Goal: Task Accomplishment & Management: Complete application form

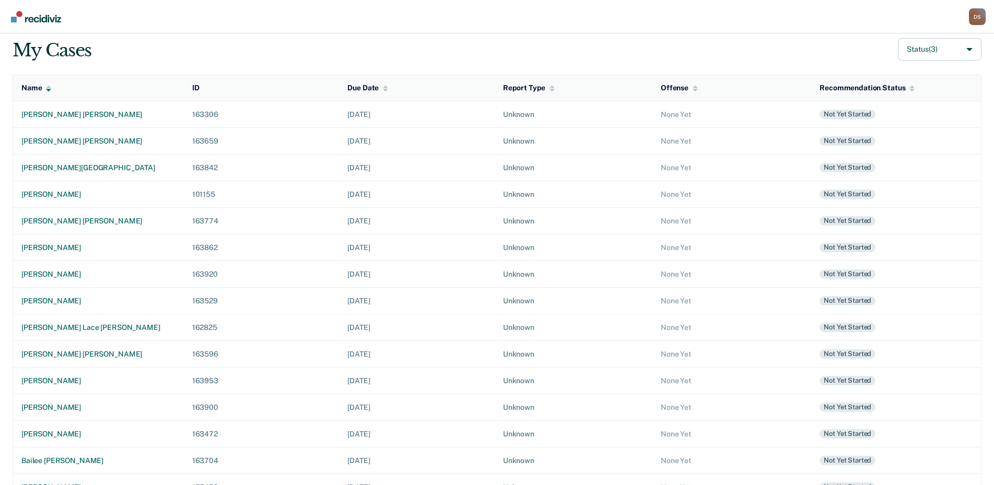
scroll to position [97, 0]
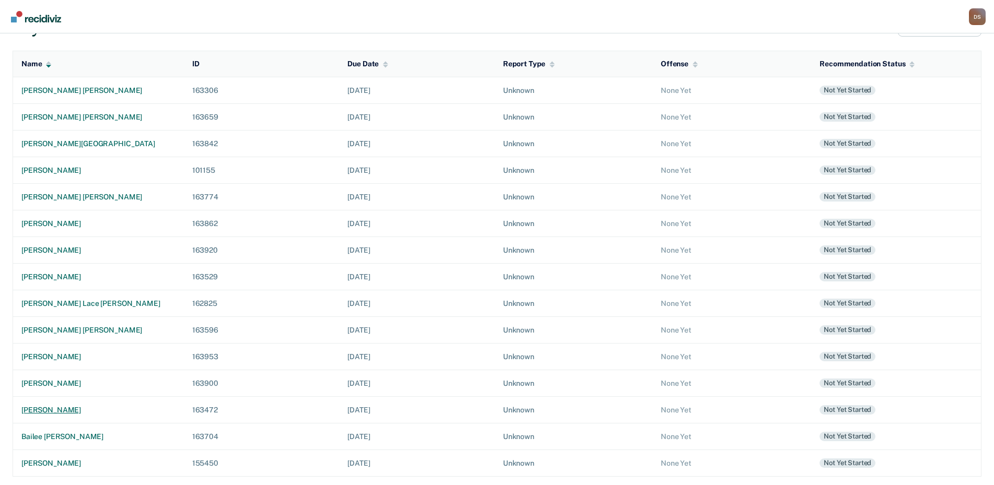
click at [59, 413] on div "[PERSON_NAME]" at bounding box center [98, 410] width 154 height 9
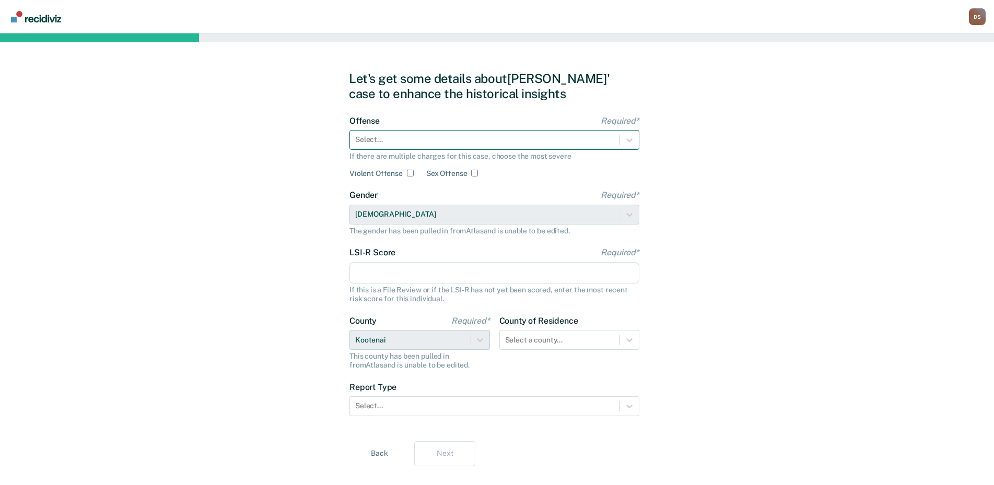
click at [376, 135] on div at bounding box center [484, 139] width 259 height 11
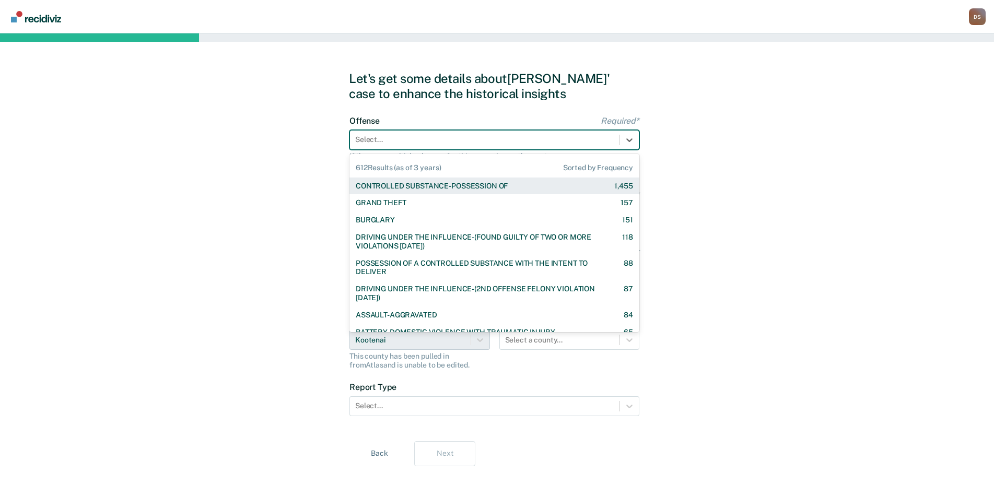
click at [407, 184] on div "CONTROLLED SUBSTANCE-POSSESSION OF" at bounding box center [432, 186] width 152 height 9
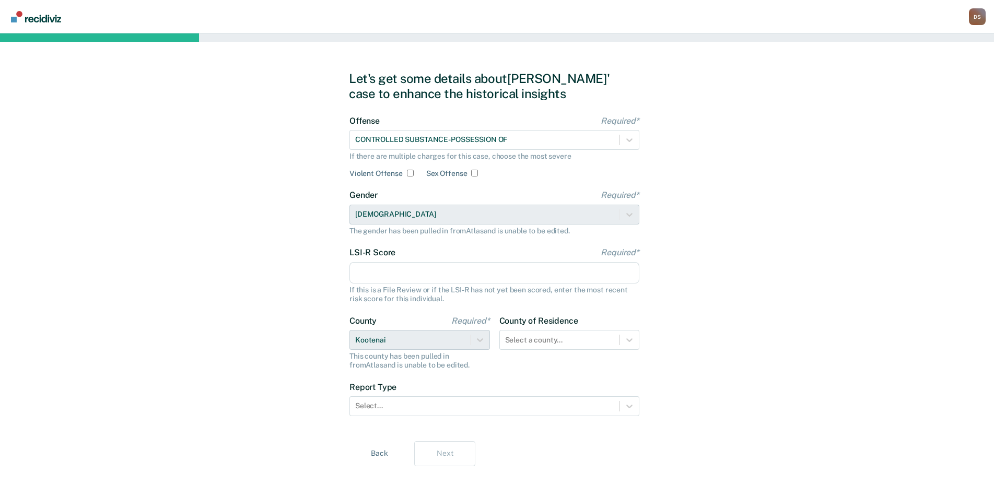
click at [388, 270] on input "LSI-R Score Required*" at bounding box center [495, 273] width 290 height 22
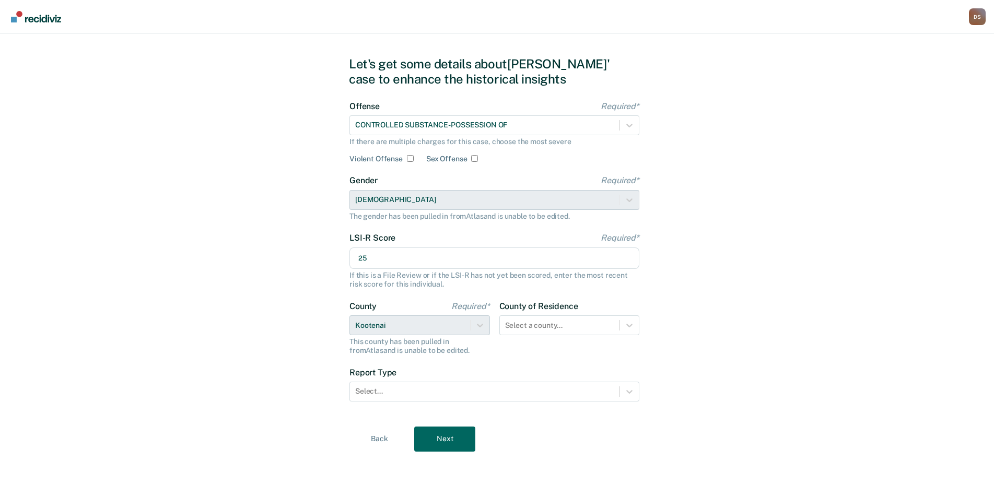
scroll to position [19, 0]
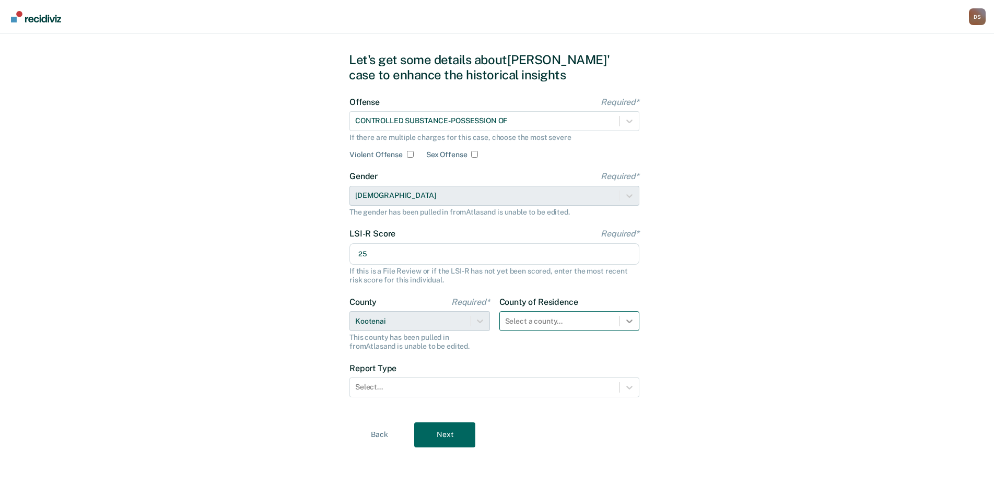
type input "25"
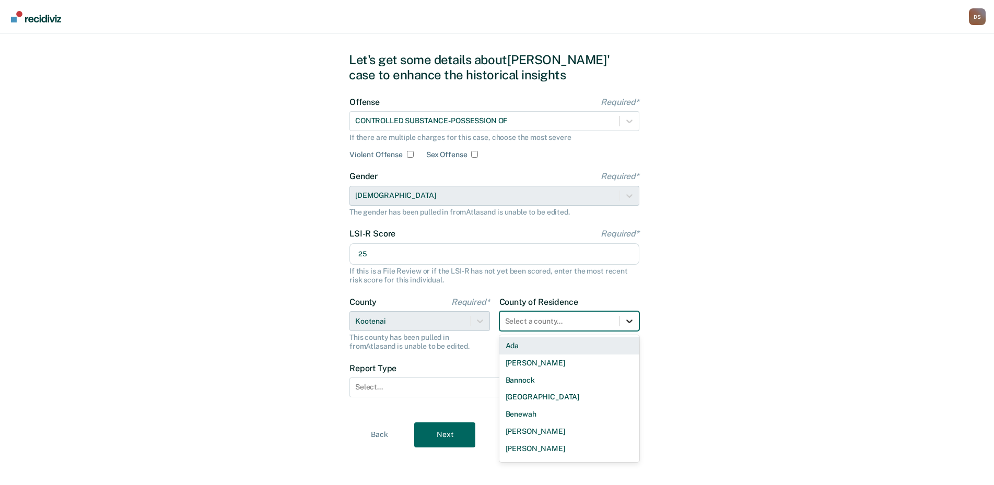
click at [634, 321] on icon at bounding box center [629, 321] width 10 height 10
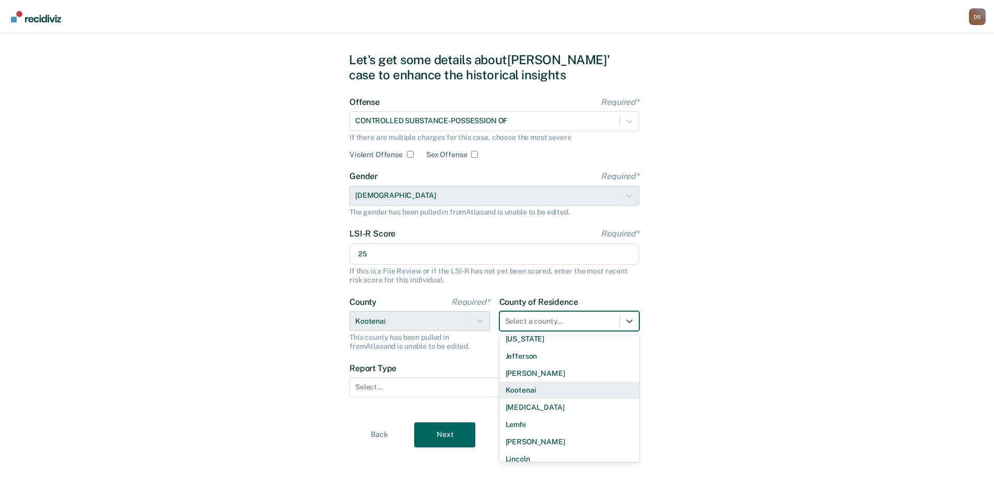
scroll to position [470, 0]
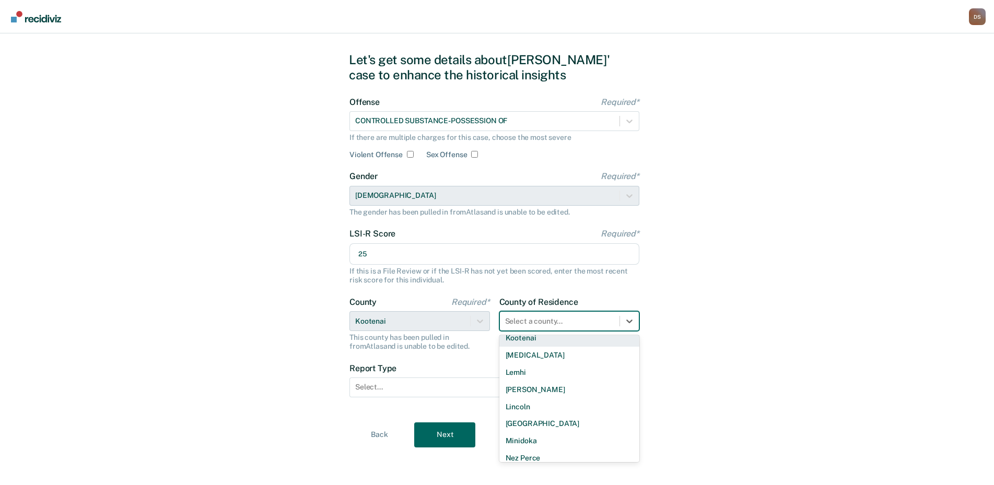
click at [542, 342] on div "Kootenai" at bounding box center [570, 338] width 141 height 17
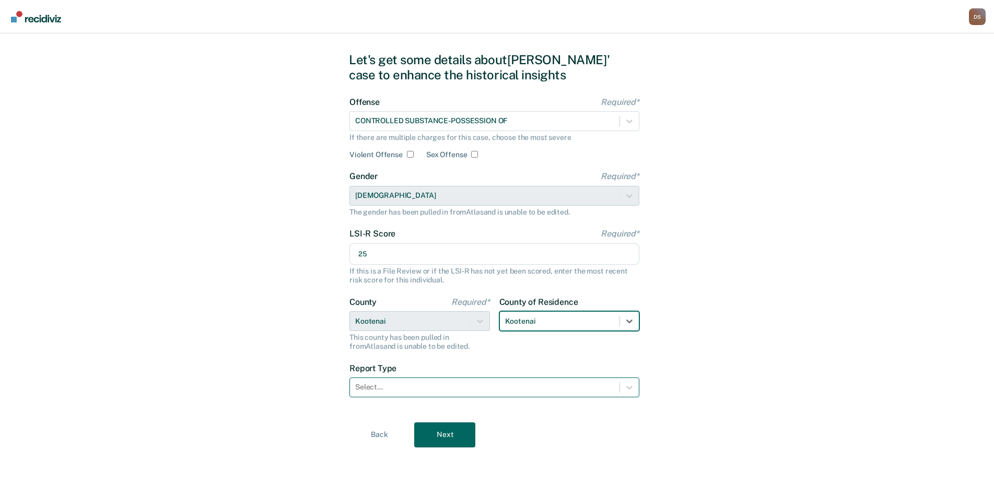
click at [386, 387] on div at bounding box center [484, 387] width 259 height 11
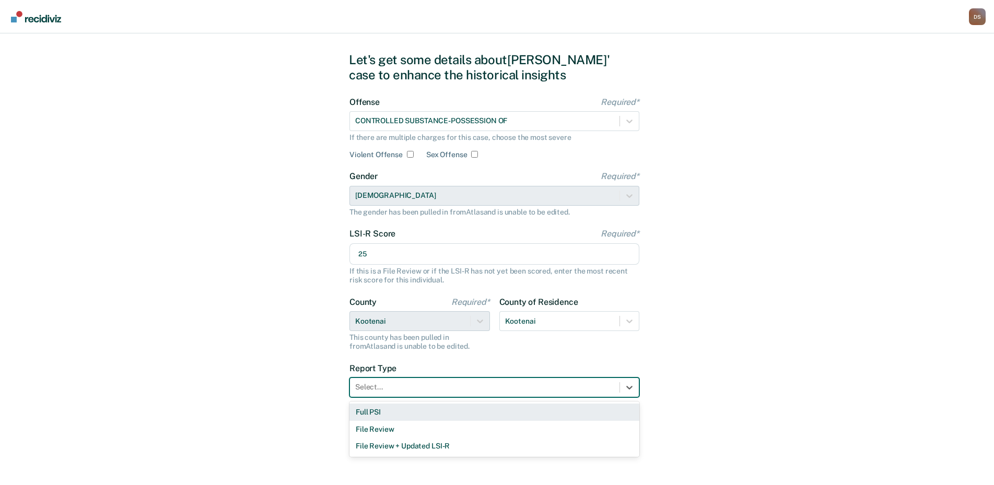
click at [403, 413] on div "Full PSI" at bounding box center [495, 412] width 290 height 17
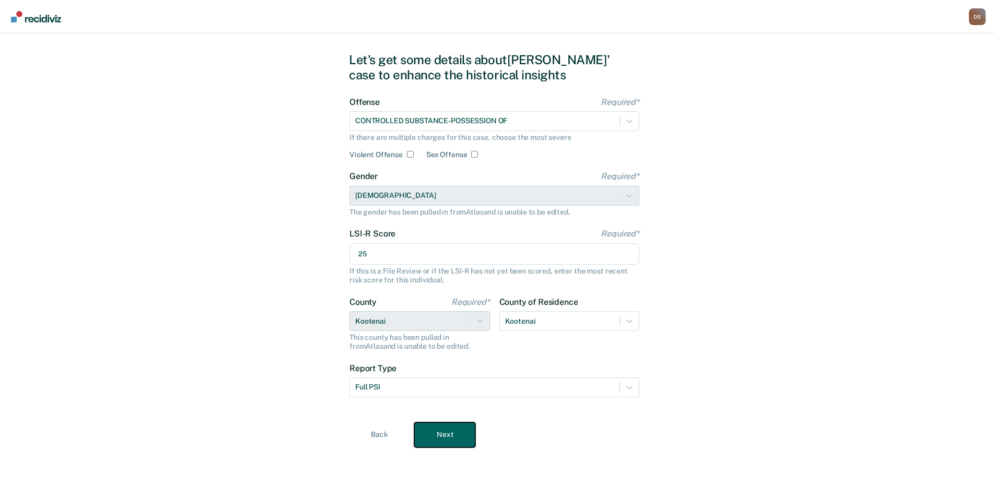
click at [451, 431] on button "Next" at bounding box center [444, 435] width 61 height 25
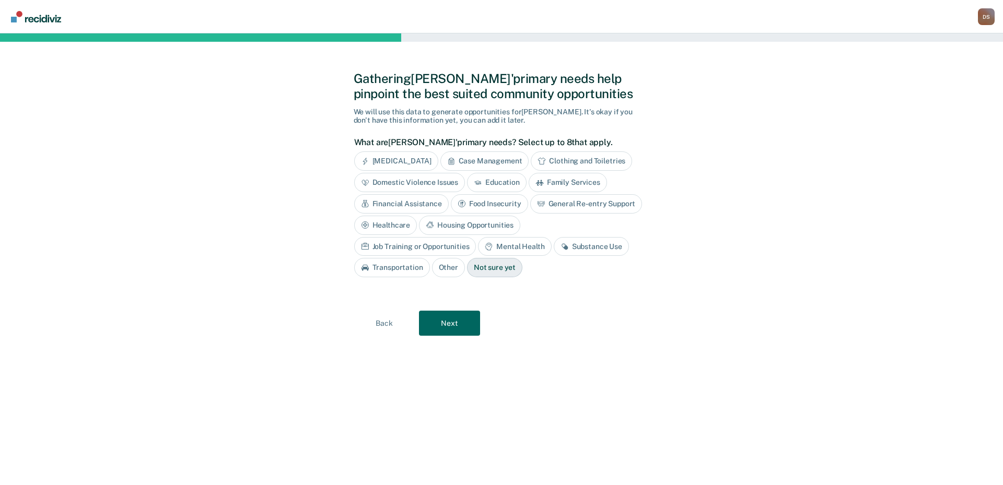
click at [401, 205] on div "Financial Assistance" at bounding box center [401, 203] width 95 height 19
click at [623, 225] on div "Housing Opportunities" at bounding box center [584, 225] width 101 height 19
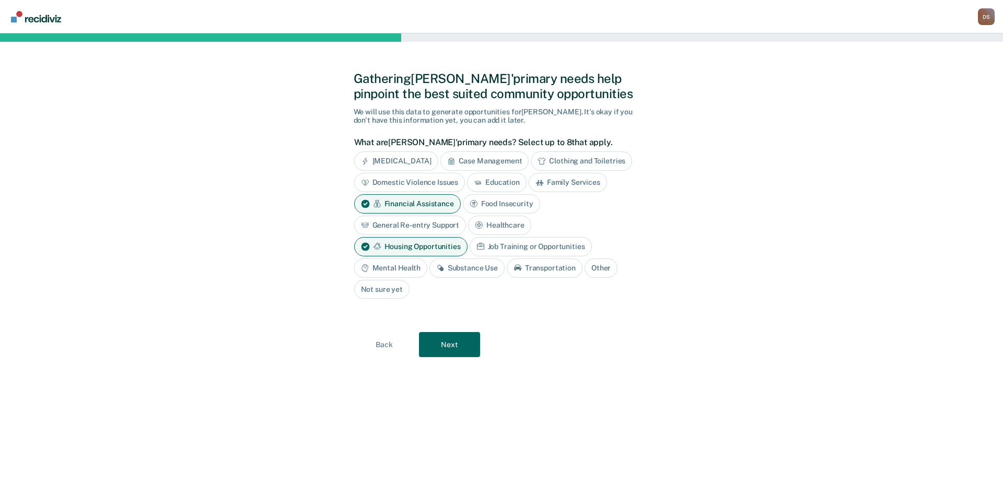
click at [512, 203] on div "Food Insecurity" at bounding box center [501, 203] width 77 height 19
click at [445, 344] on button "Next" at bounding box center [449, 344] width 61 height 25
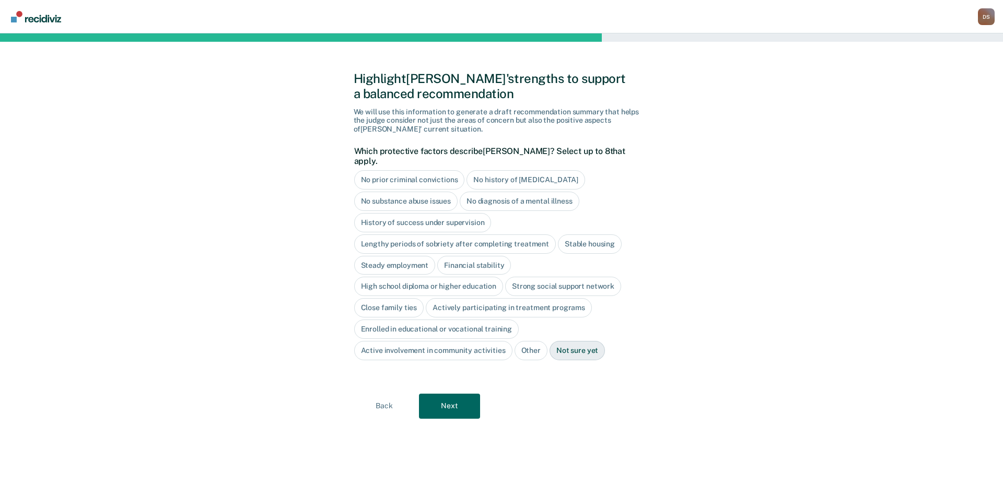
click at [454, 277] on div "High school diploma or higher education" at bounding box center [428, 286] width 149 height 19
click at [450, 399] on button "Next" at bounding box center [449, 406] width 61 height 25
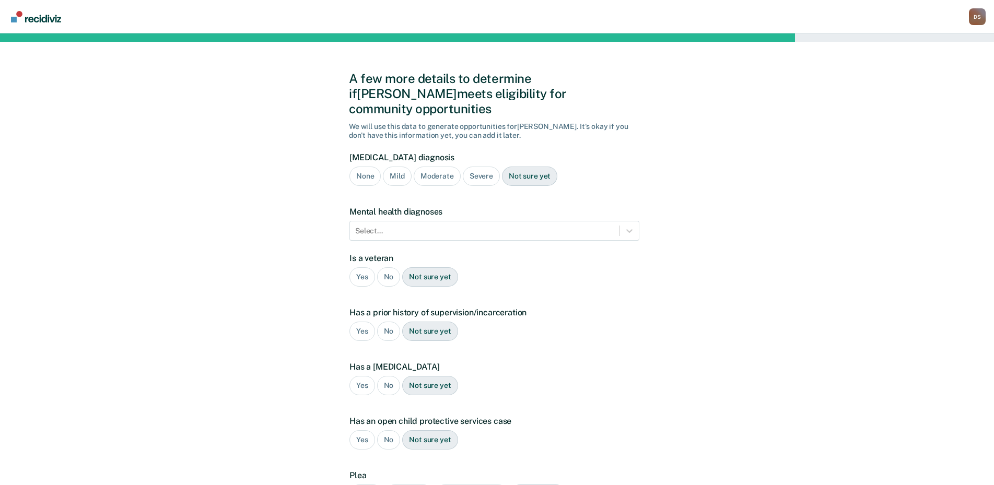
click at [369, 167] on div "None" at bounding box center [365, 176] width 31 height 19
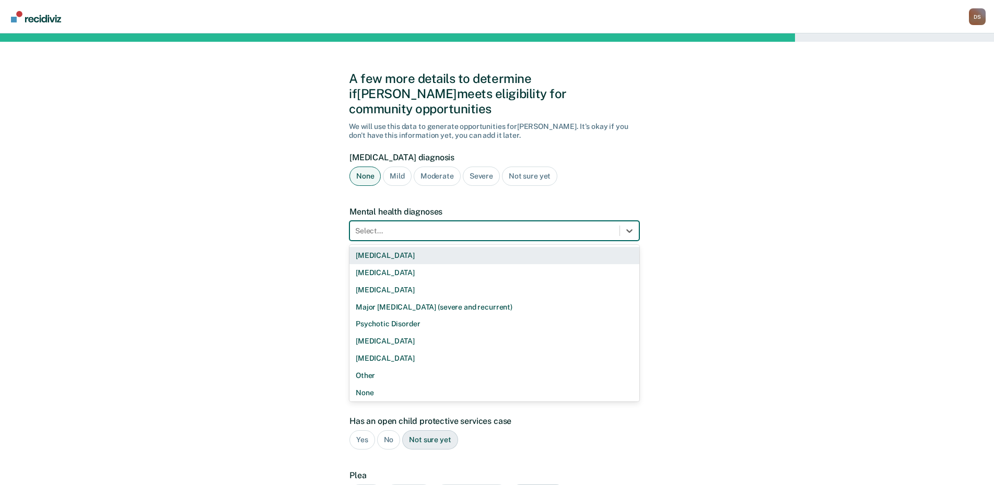
click at [393, 226] on div at bounding box center [484, 231] width 259 height 11
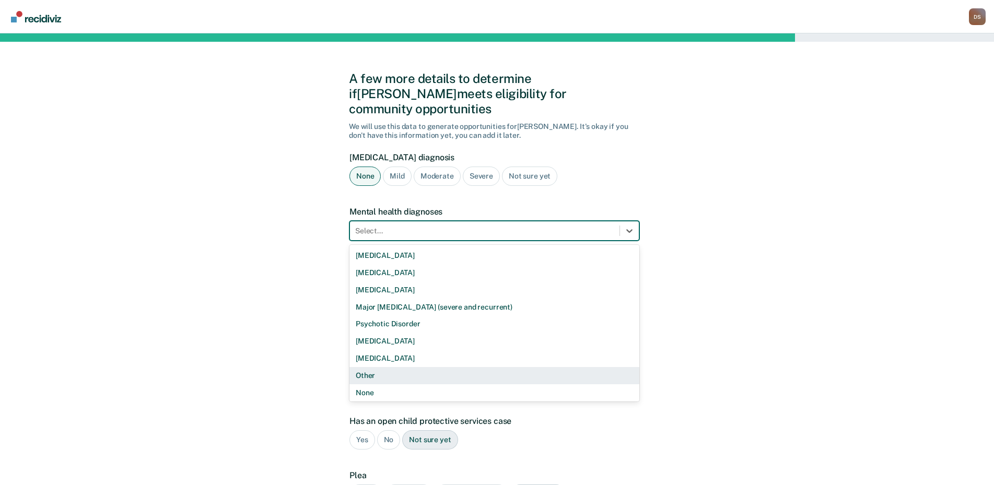
click at [386, 367] on div "Other" at bounding box center [495, 375] width 290 height 17
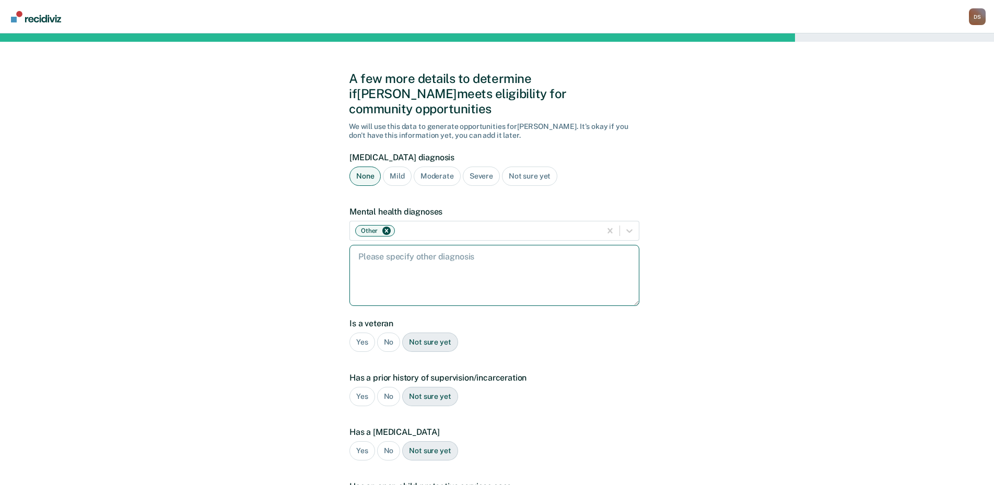
click at [371, 245] on textarea at bounding box center [495, 275] width 290 height 61
type textarea "[MEDICAL_DATA]"
click at [387, 333] on div "No" at bounding box center [389, 342] width 24 height 19
click at [384, 387] on div "No" at bounding box center [389, 396] width 24 height 19
click at [392, 442] on div "No" at bounding box center [389, 451] width 24 height 19
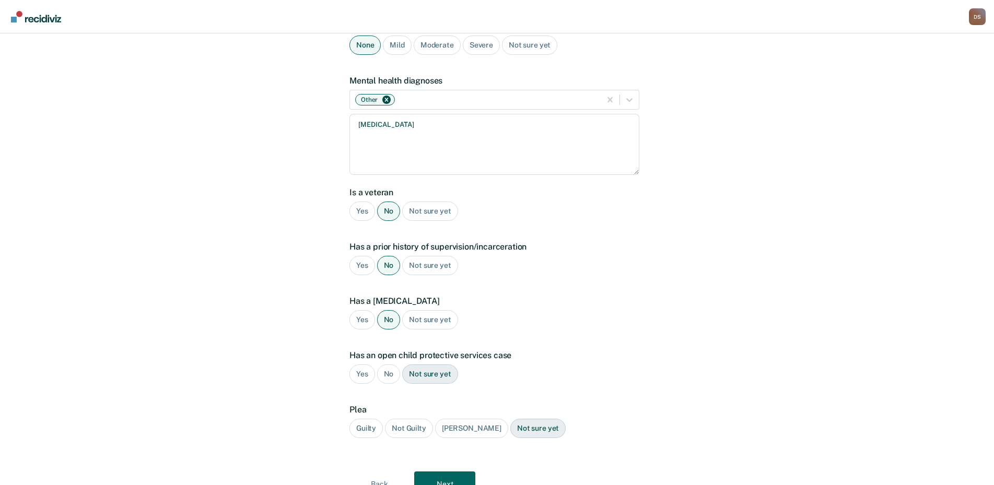
scroll to position [157, 0]
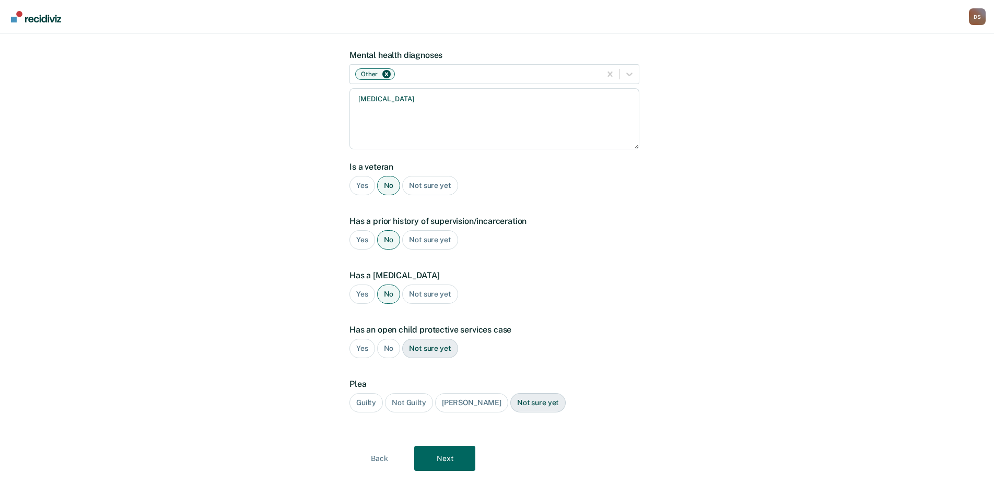
click at [360, 339] on div "Yes" at bounding box center [363, 348] width 26 height 19
click at [367, 393] on div "Guilty" at bounding box center [366, 402] width 33 height 19
click at [450, 446] on button "Next" at bounding box center [444, 458] width 61 height 25
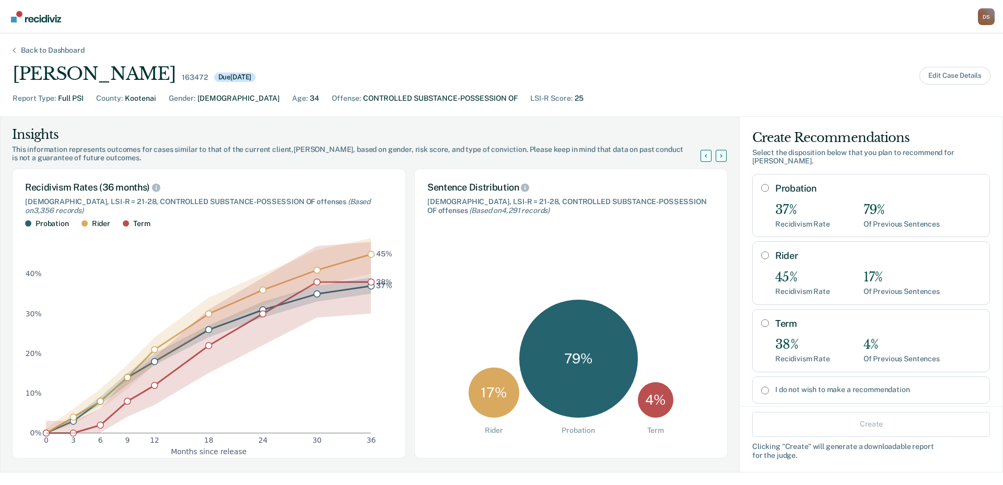
click at [761, 251] on input "Rider" at bounding box center [765, 255] width 8 height 8
radio input "true"
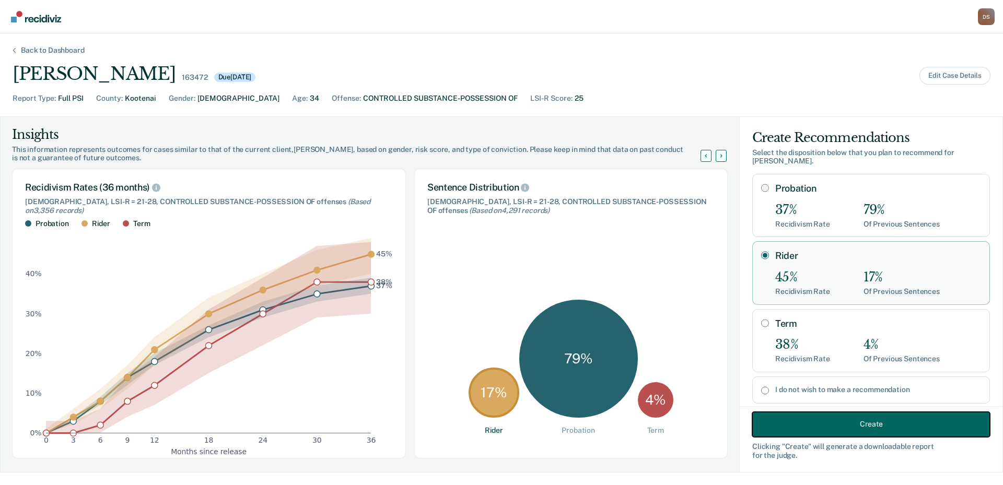
click at [843, 421] on button "Create" at bounding box center [871, 424] width 238 height 25
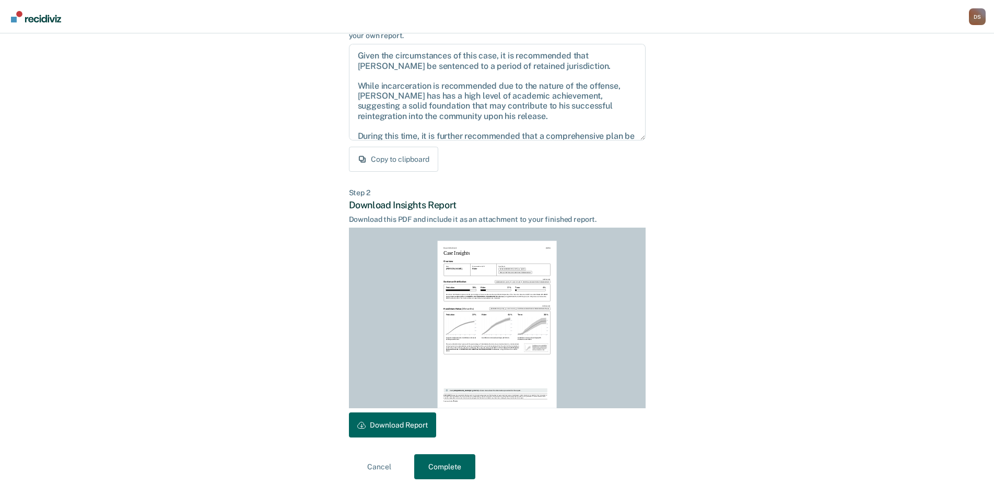
scroll to position [110, 0]
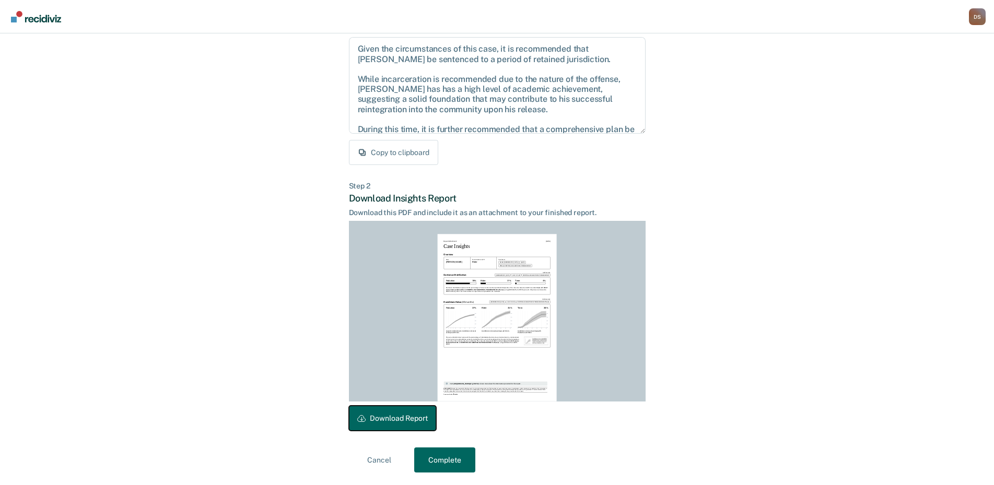
click at [388, 418] on button "Download Report" at bounding box center [392, 418] width 87 height 25
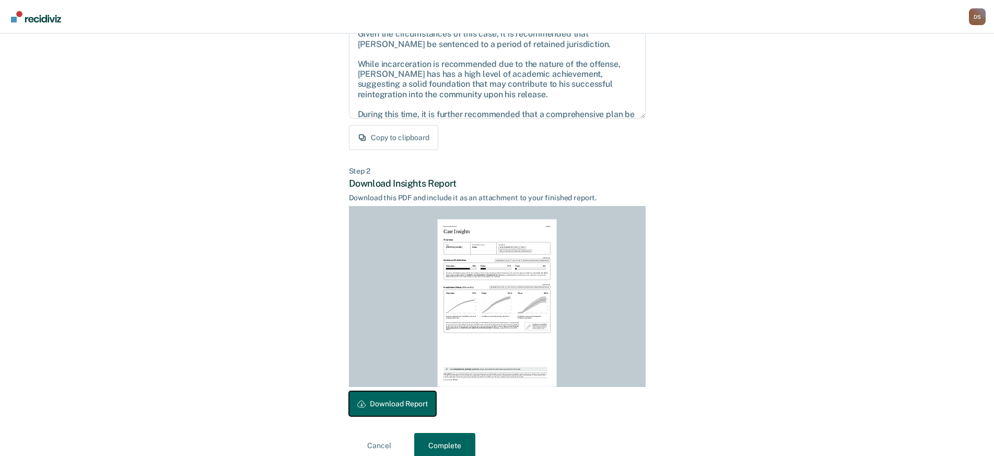
scroll to position [140, 0]
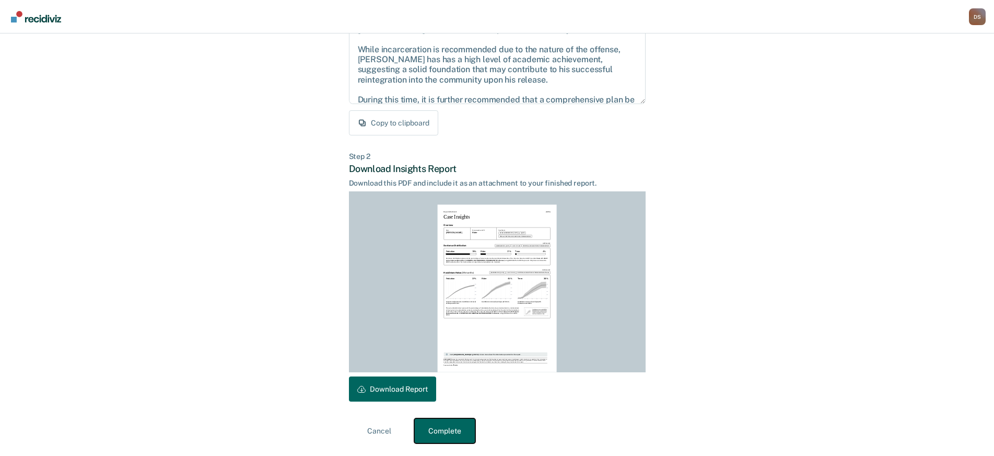
click at [446, 432] on button "Complete" at bounding box center [444, 430] width 61 height 25
